Goal: Information Seeking & Learning: Learn about a topic

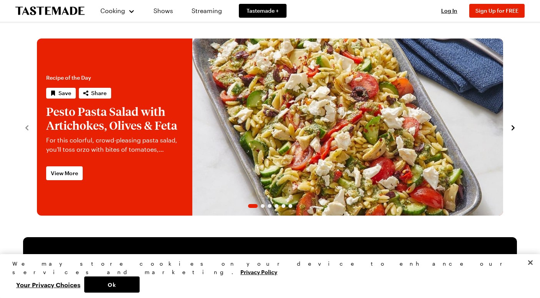
scroll to position [5, 0]
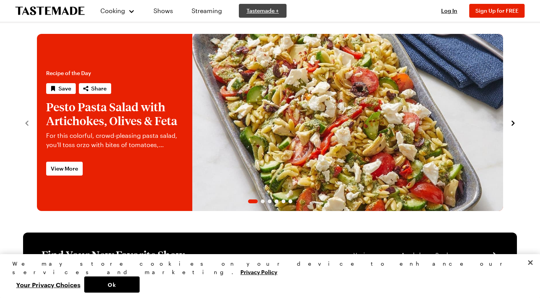
click at [263, 14] on span "Tastemade +" at bounding box center [263, 11] width 32 height 8
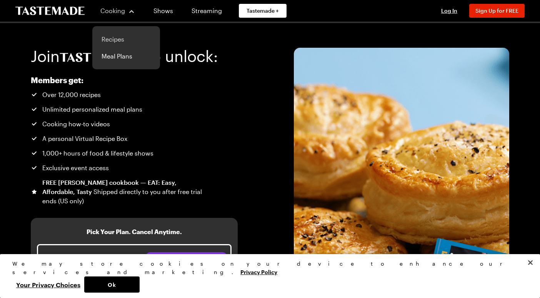
click at [118, 39] on link "Recipes" at bounding box center [126, 39] width 59 height 17
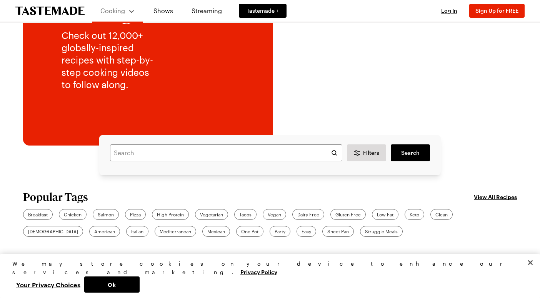
scroll to position [93, 0]
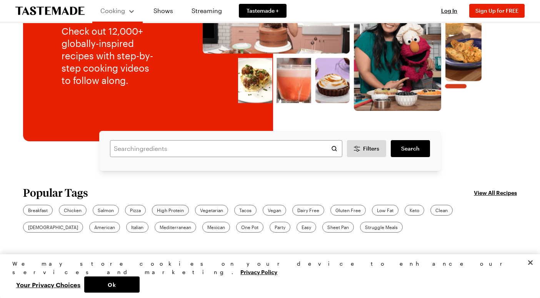
click at [178, 205] on div "High Protein" at bounding box center [170, 210] width 37 height 11
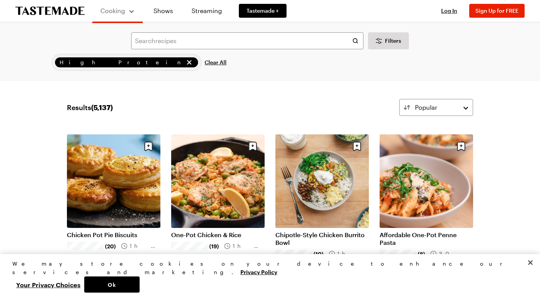
click at [178, 231] on link "One-Pot Chicken & Rice" at bounding box center [218, 235] width 94 height 8
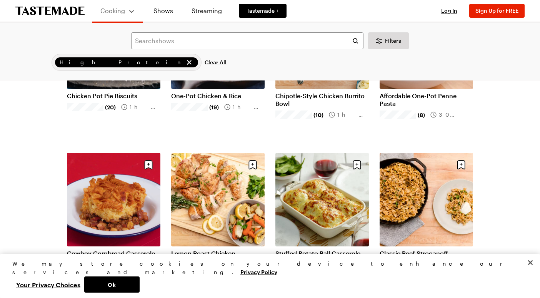
scroll to position [145, 0]
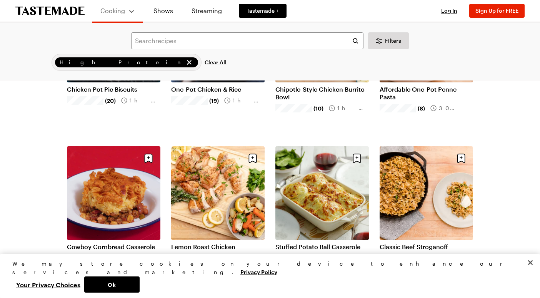
click at [139, 243] on link "Cowboy Cornbread Casserole" at bounding box center [114, 247] width 94 height 8
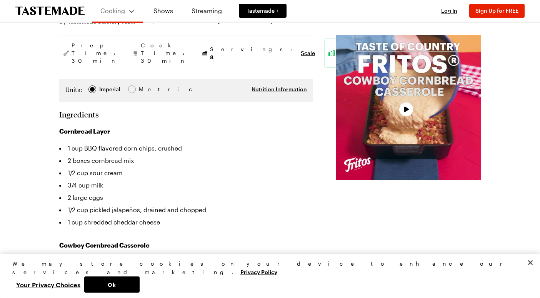
scroll to position [127, 0]
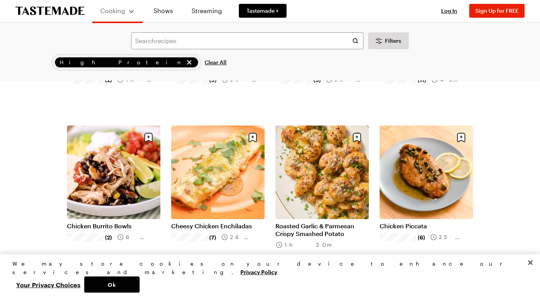
scroll to position [395, 0]
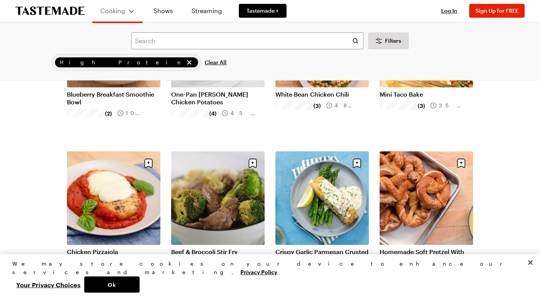
scroll to position [928, 0]
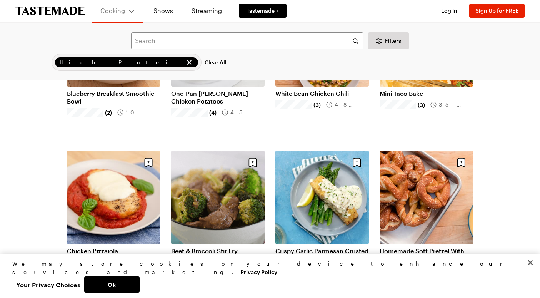
click at [147, 247] on link "Chicken Pizzaiola" at bounding box center [114, 251] width 94 height 8
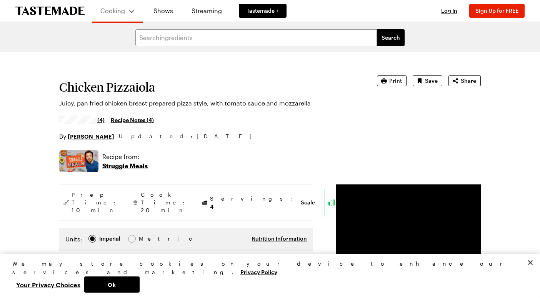
click at [115, 165] on p "Struggle Meals" at bounding box center [124, 165] width 45 height 9
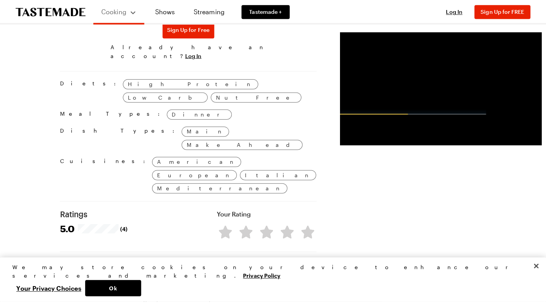
scroll to position [504, 0]
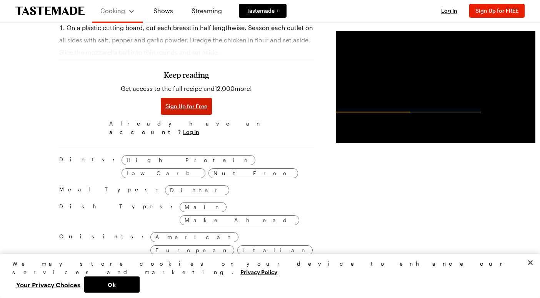
click at [168, 108] on span "Sign Up for Free" at bounding box center [187, 106] width 42 height 8
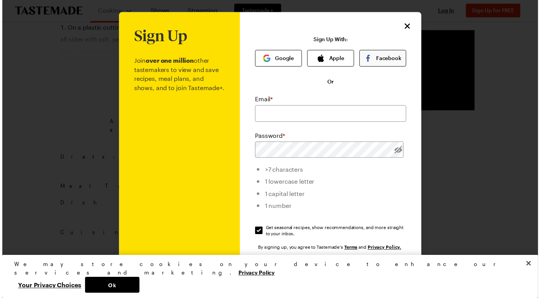
scroll to position [0, 0]
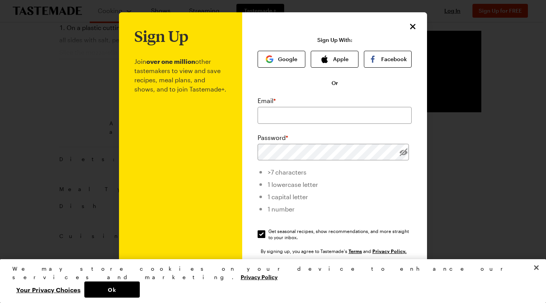
click at [408, 29] on icon "Close" at bounding box center [412, 26] width 9 height 9
